Goal: Find specific page/section: Find specific page/section

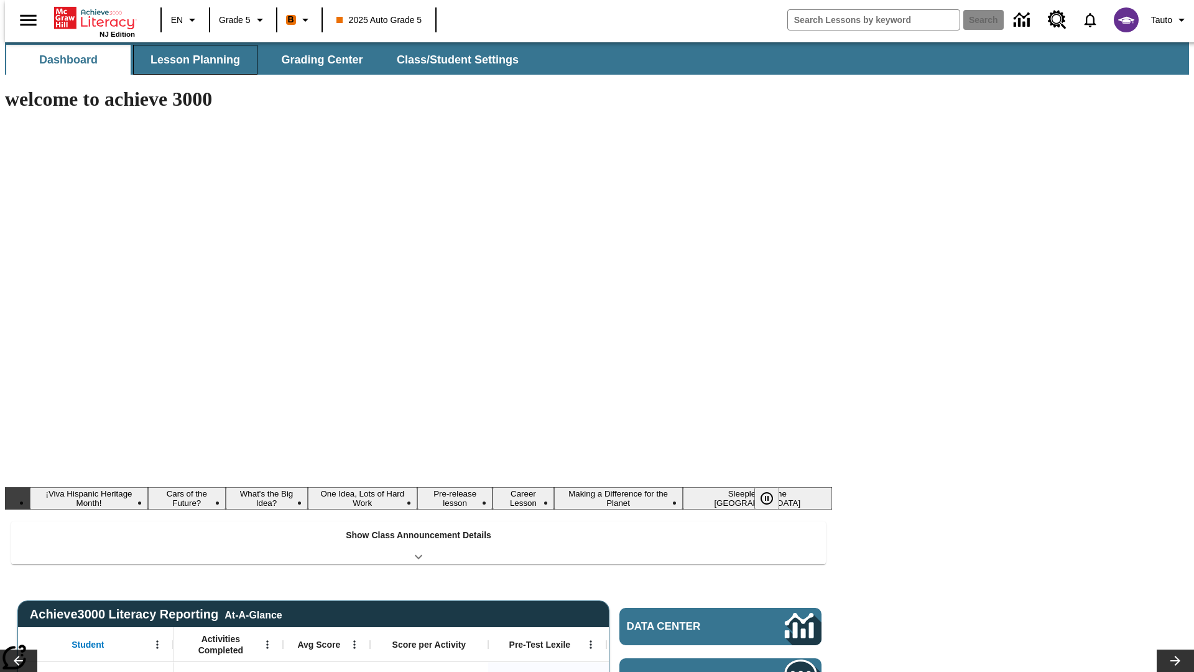
click at [190, 60] on button "Lesson Planning" at bounding box center [195, 60] width 124 height 30
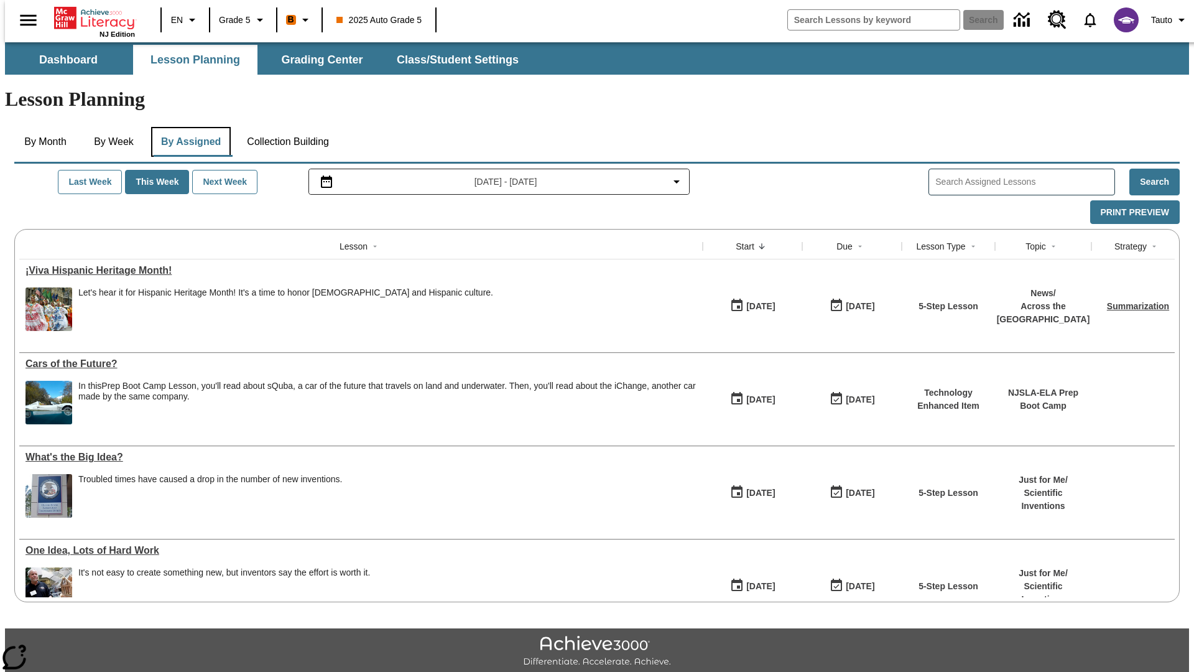
click at [188, 127] on button "By Assigned" at bounding box center [191, 142] width 80 height 30
type input "CVC Short Vowels Lesson 2"
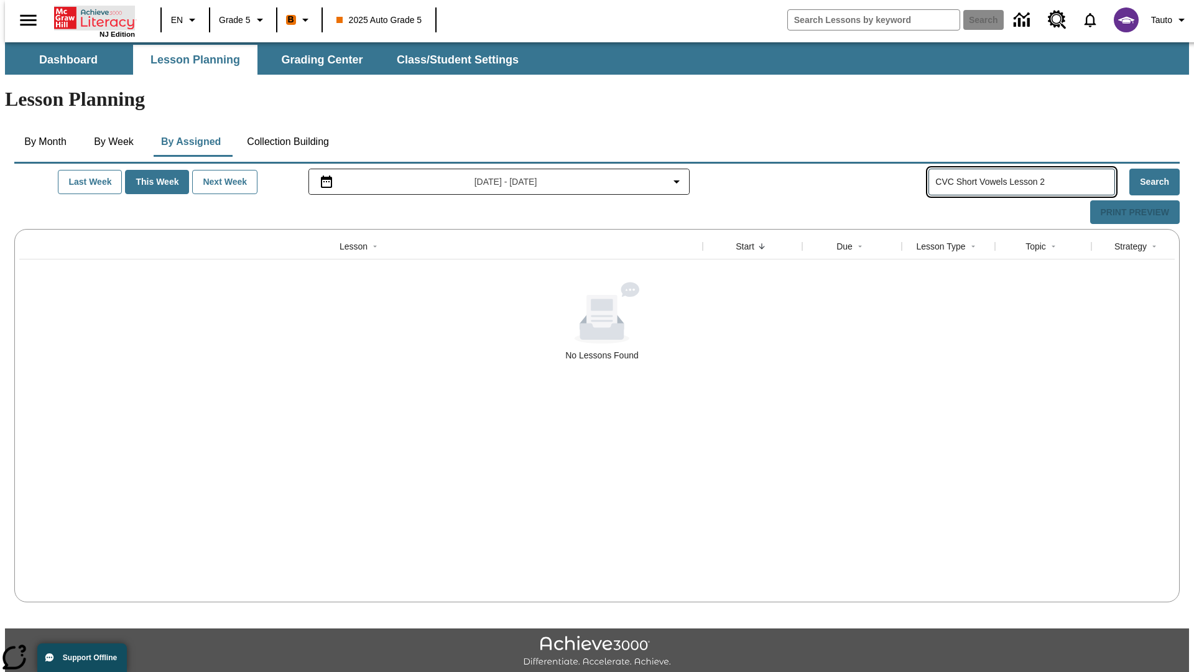
click at [90, 17] on icon "Home" at bounding box center [95, 18] width 83 height 25
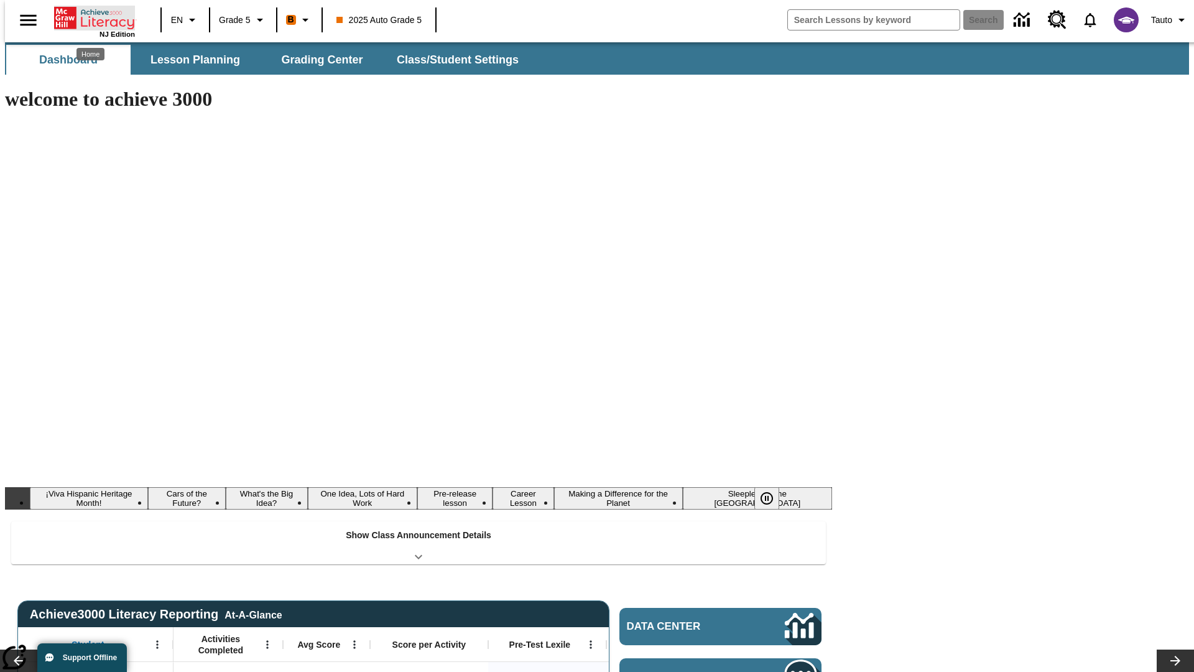
type input "-1"
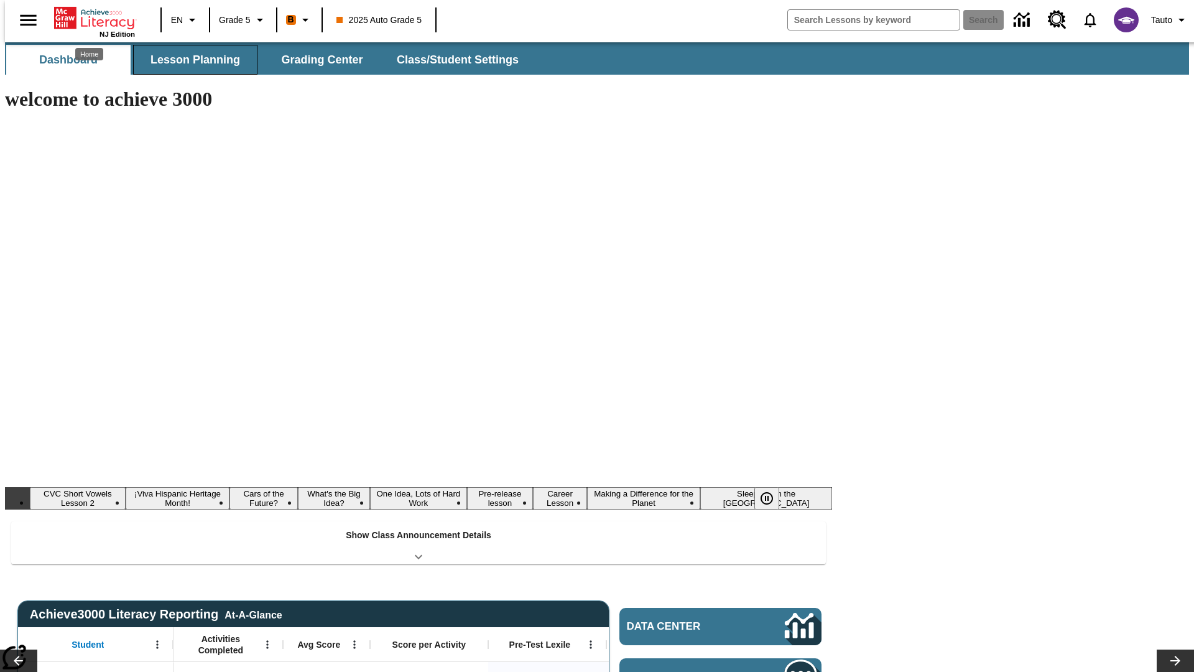
click at [190, 60] on button "Lesson Planning" at bounding box center [195, 60] width 124 height 30
